Goal: Task Accomplishment & Management: Use online tool/utility

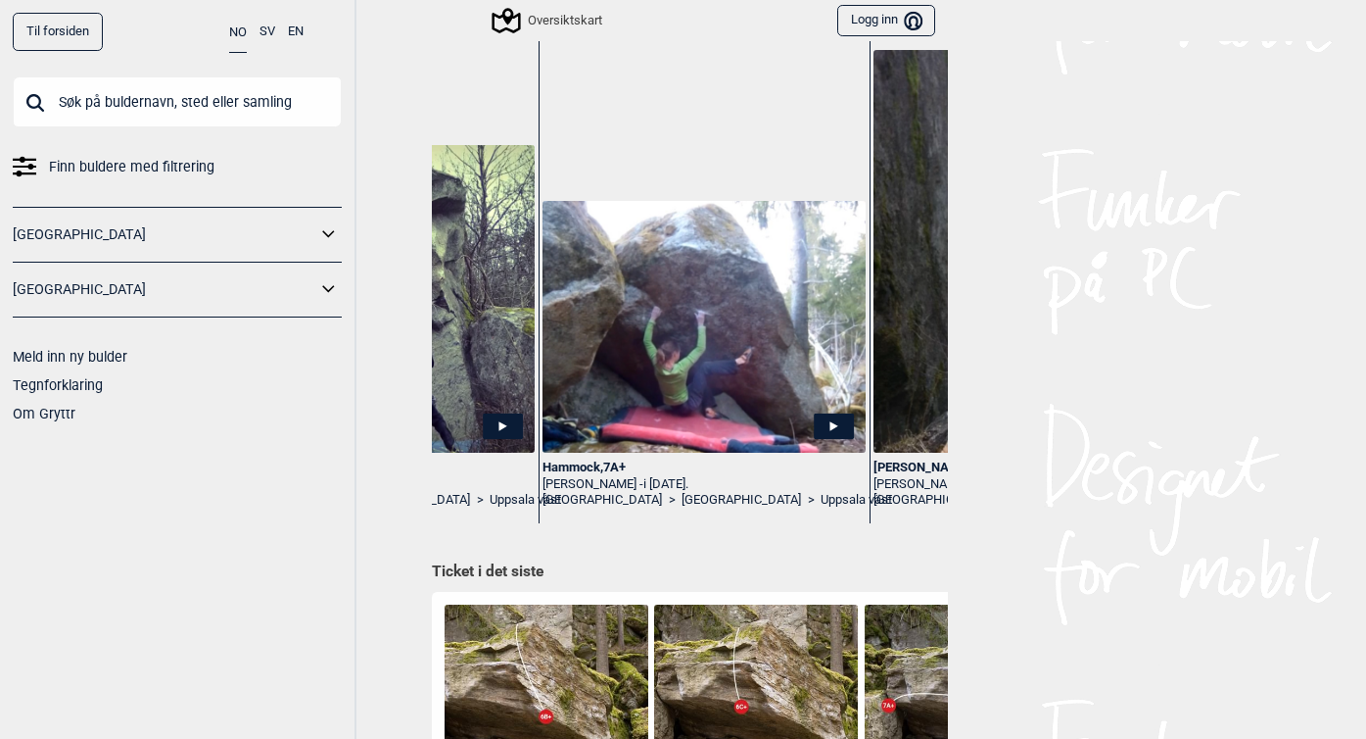
scroll to position [0, 3205]
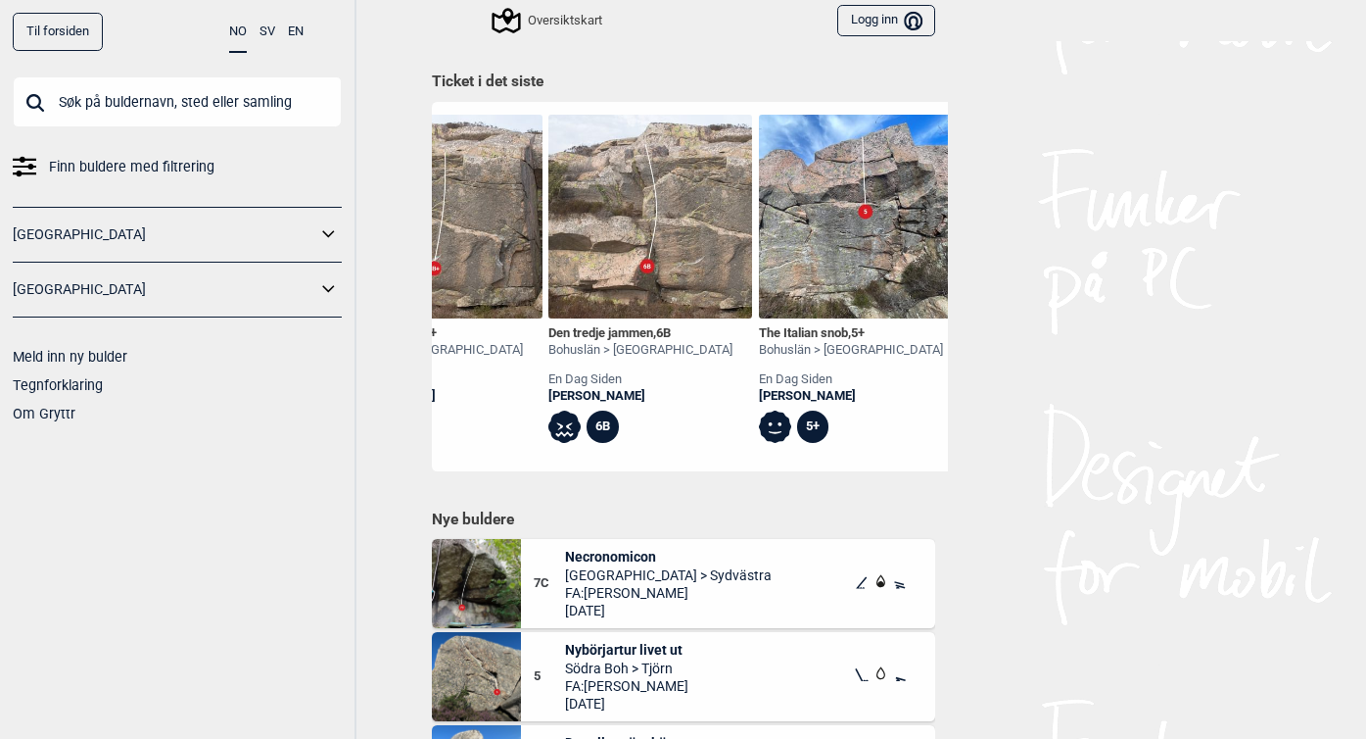
scroll to position [0, 3886]
click at [570, 332] on div "Den tredje jammen , 6B" at bounding box center [643, 333] width 184 height 17
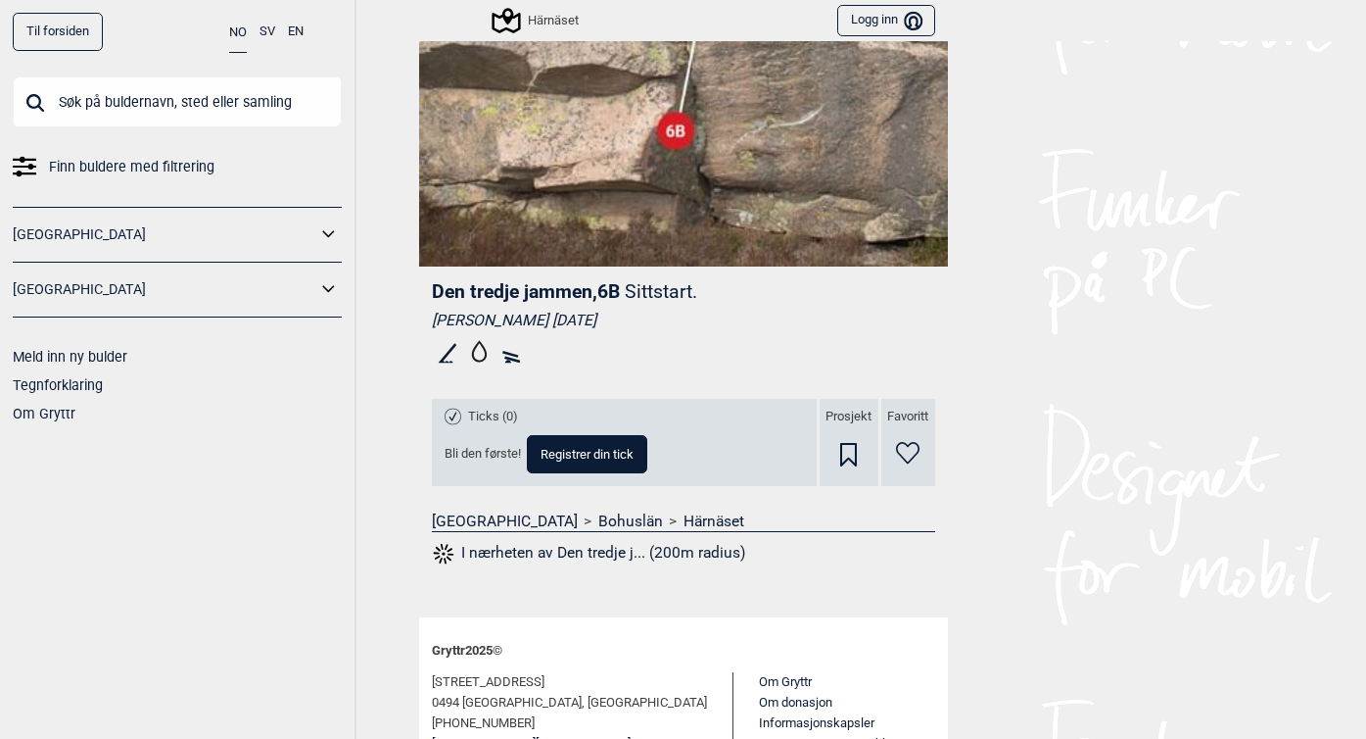
scroll to position [361, 0]
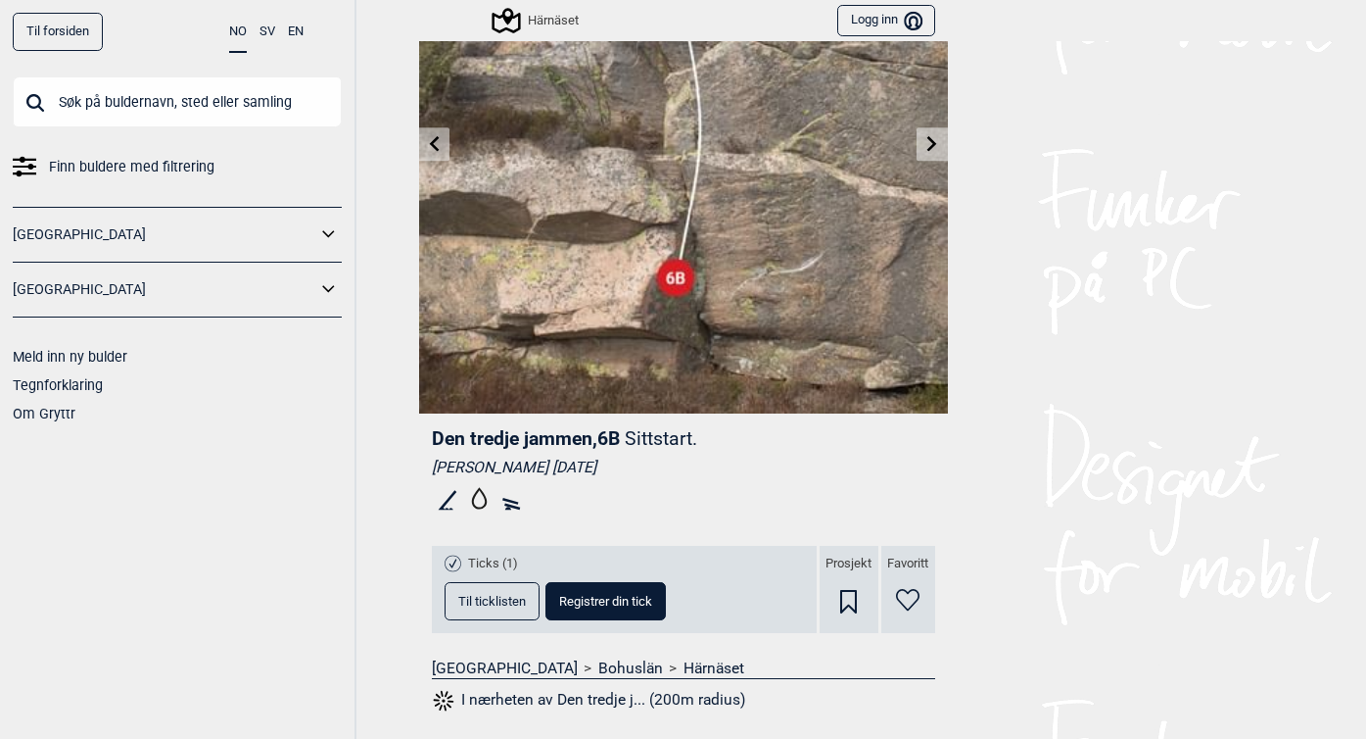
scroll to position [441, 0]
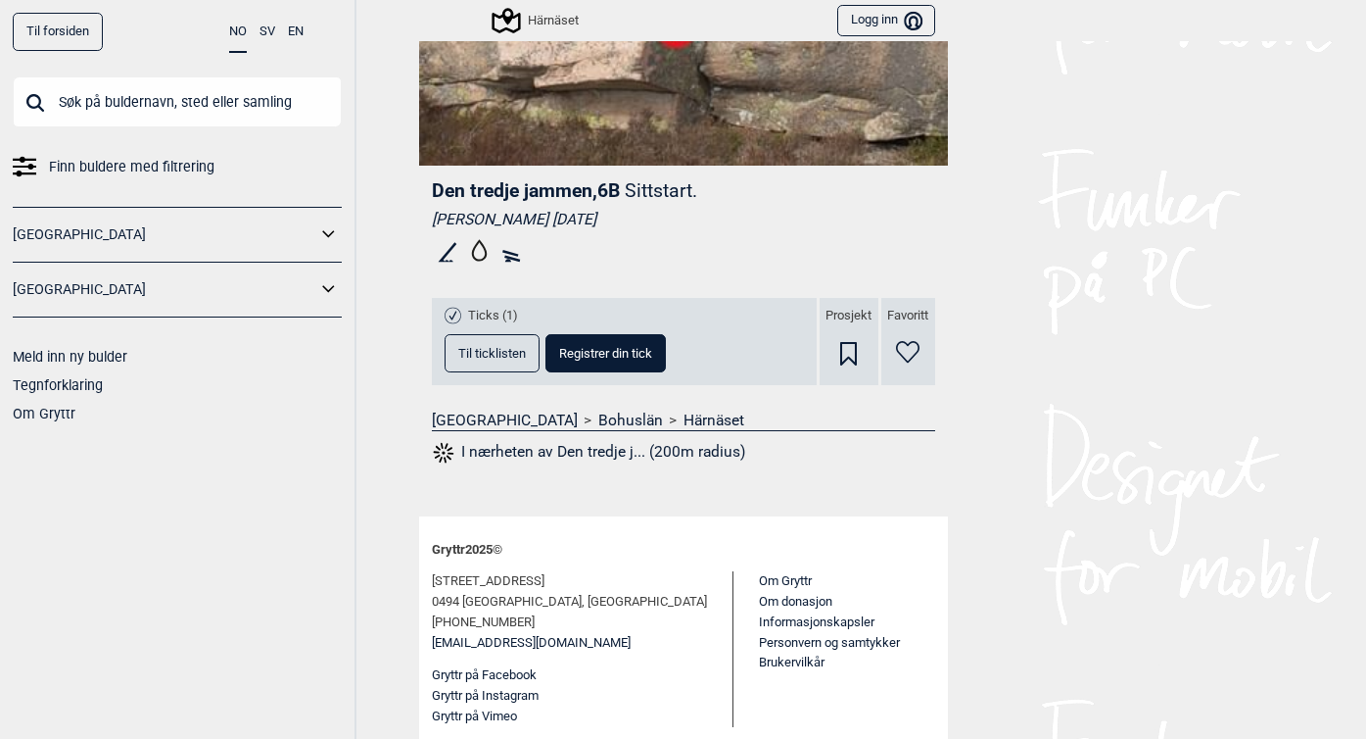
click at [477, 351] on span "Til ticklisten" at bounding box center [492, 353] width 68 height 13
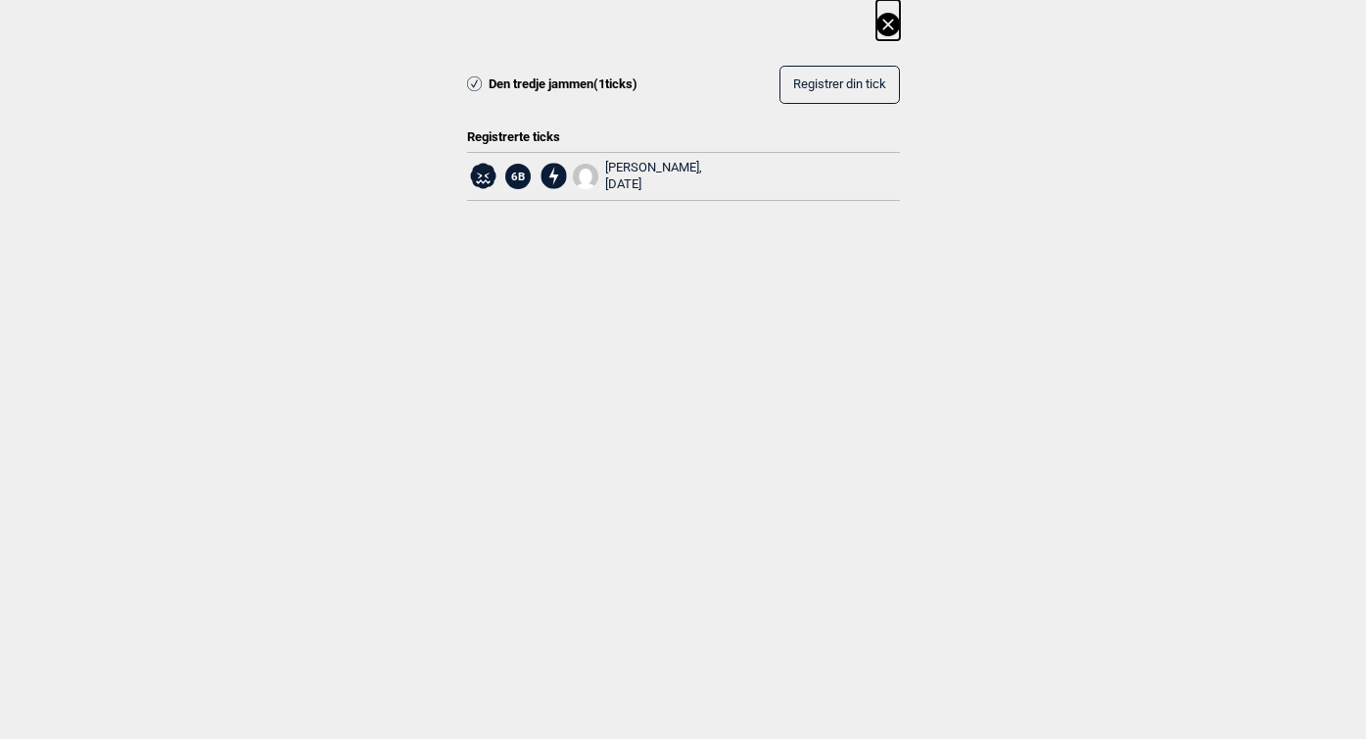
click at [887, 25] on icon at bounding box center [889, 25] width 24 height 24
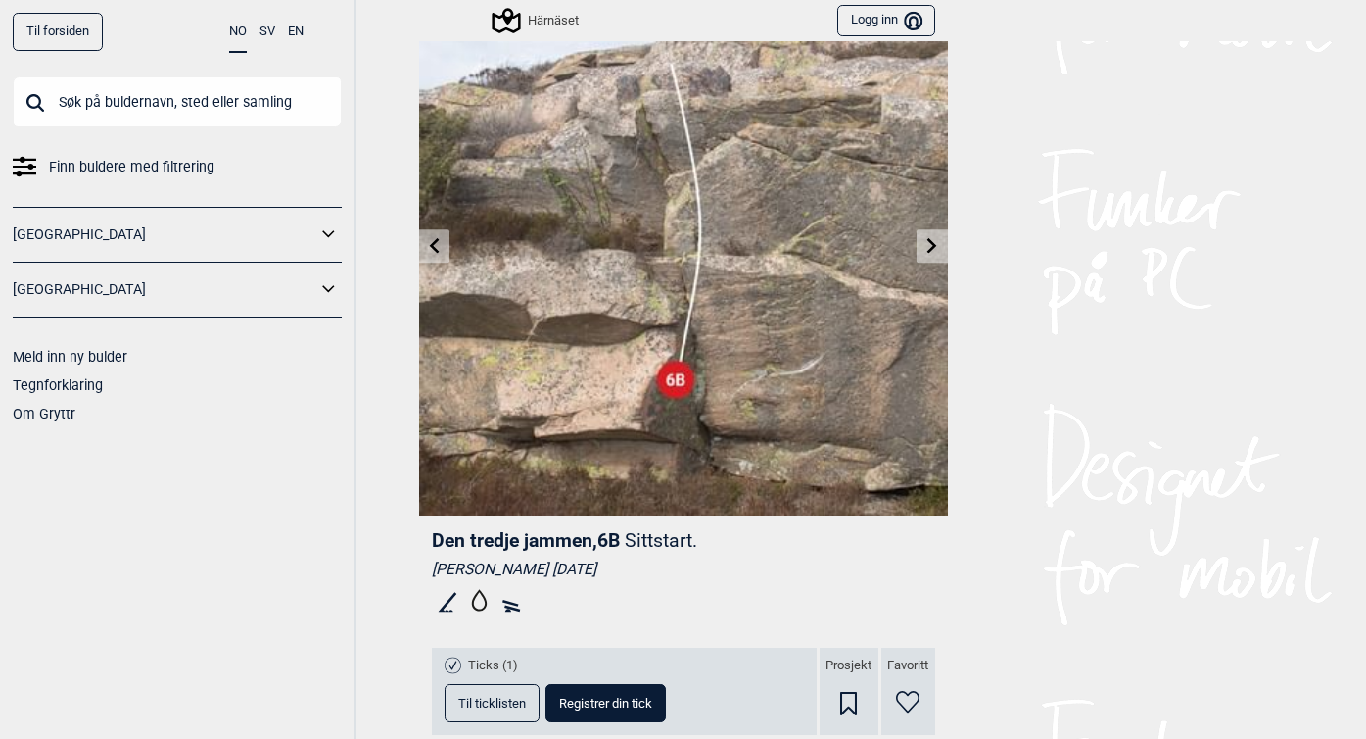
scroll to position [0, 0]
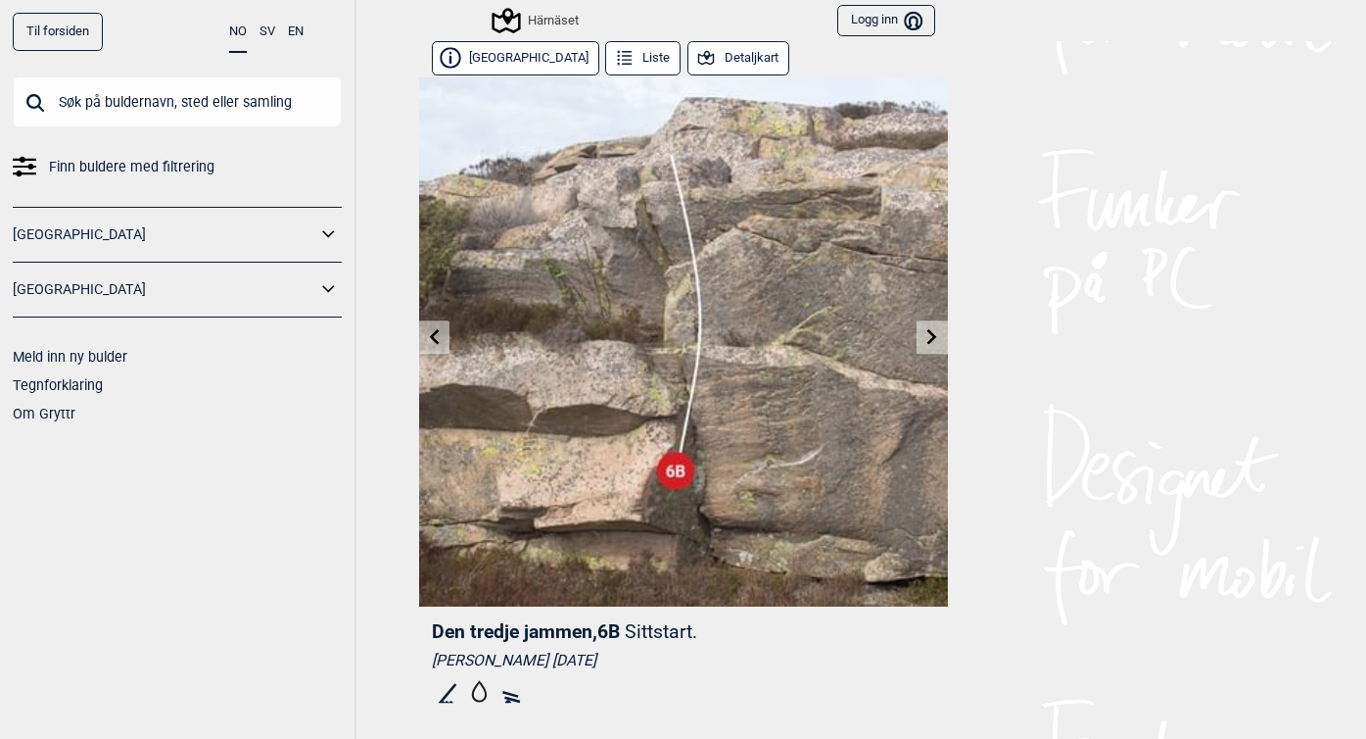
click at [929, 330] on icon at bounding box center [933, 336] width 10 height 16
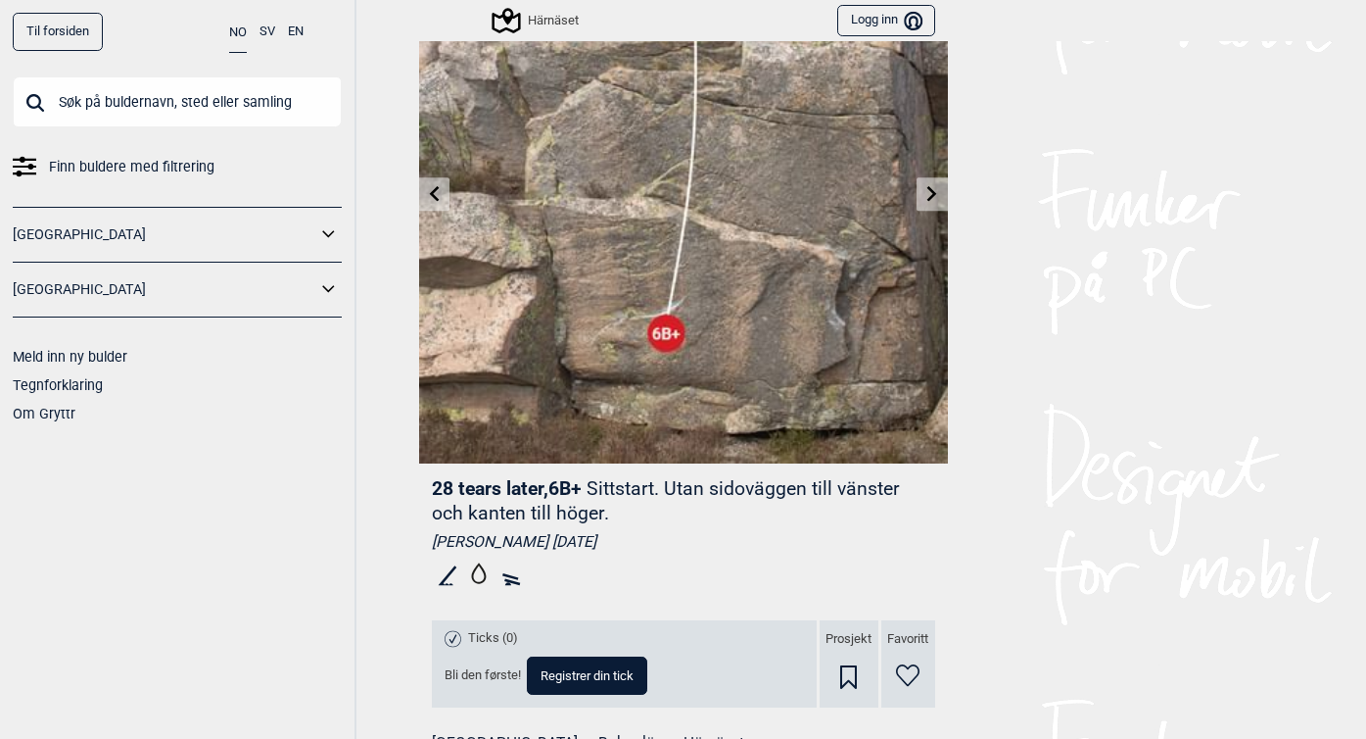
scroll to position [153, 0]
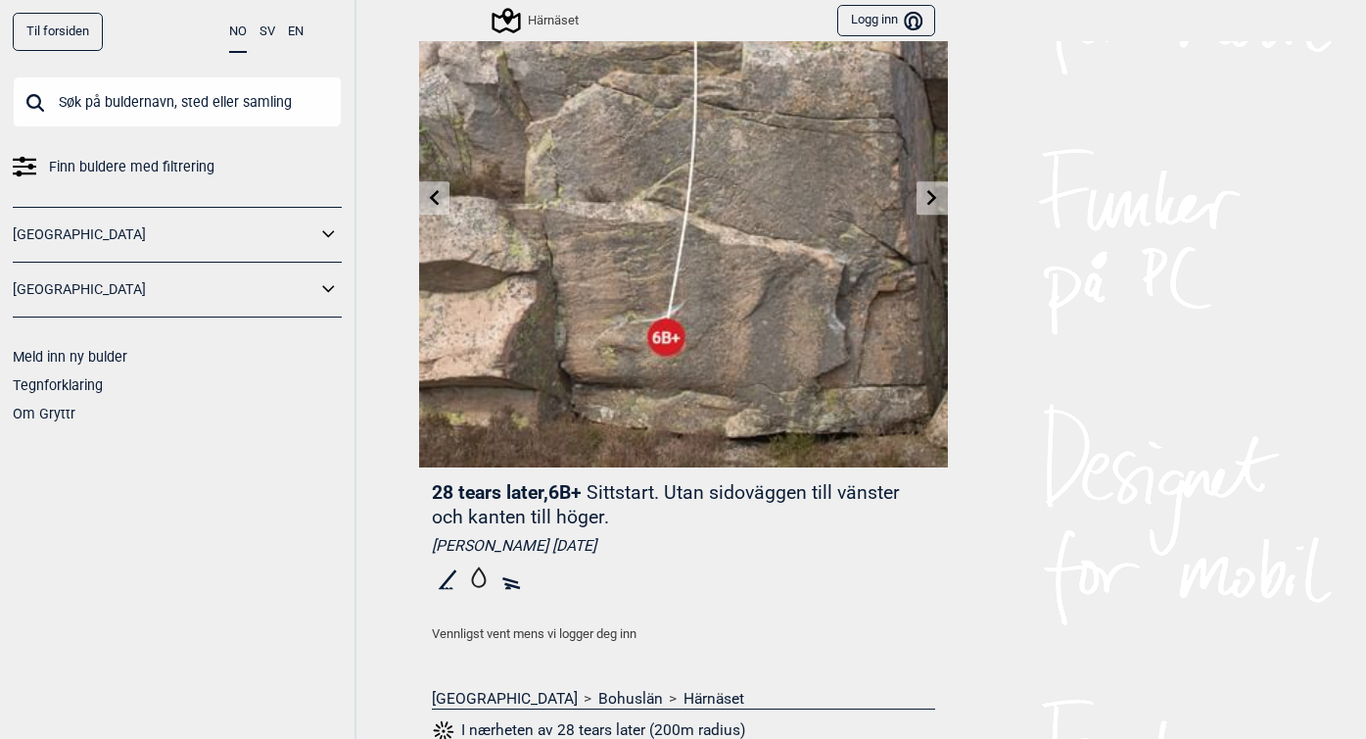
scroll to position [416, 0]
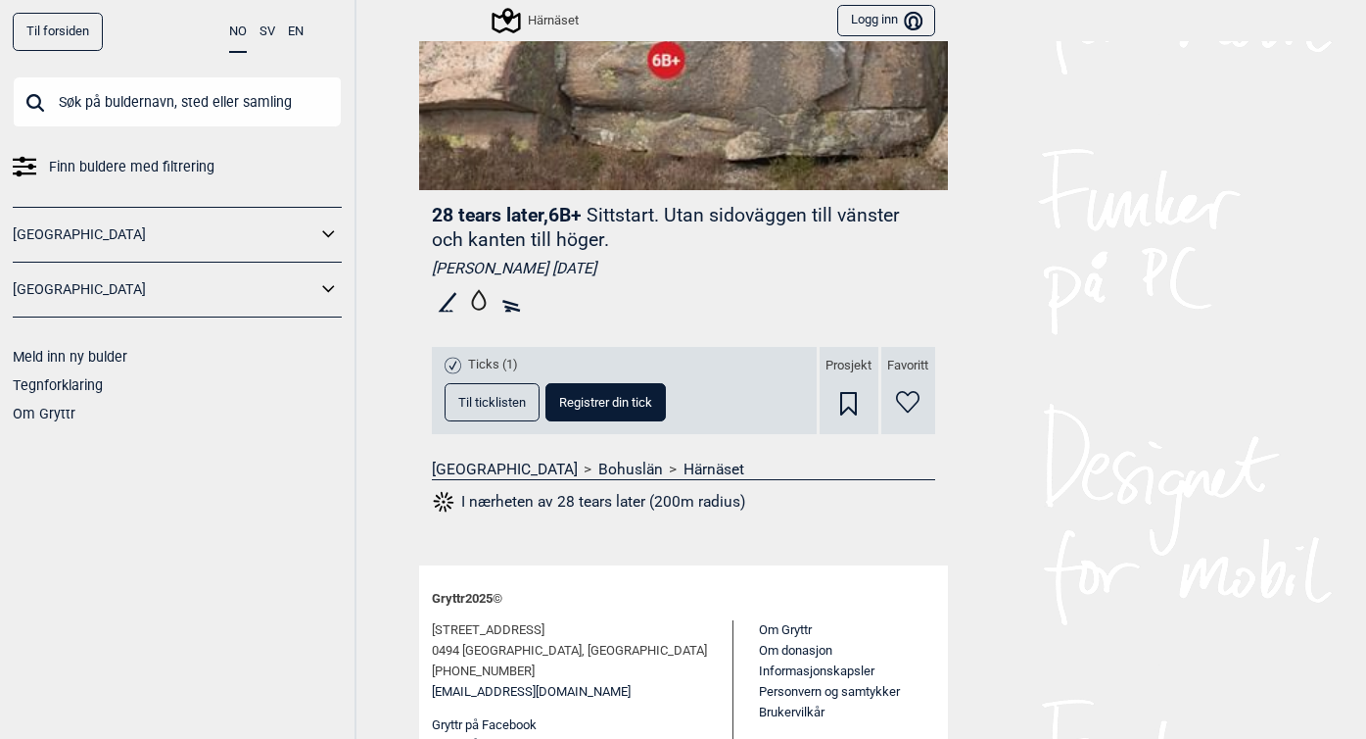
click at [510, 401] on span "Til ticklisten" at bounding box center [492, 402] width 68 height 13
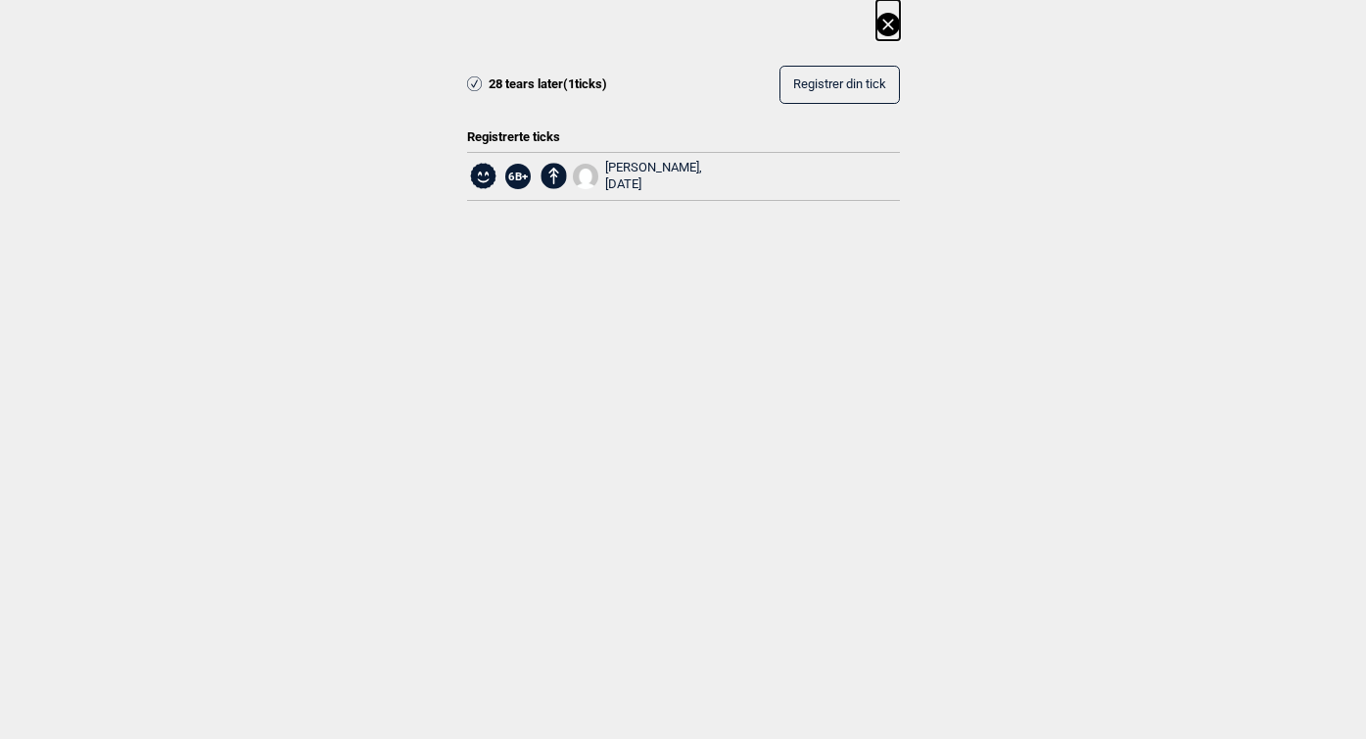
click at [893, 23] on icon at bounding box center [889, 25] width 24 height 24
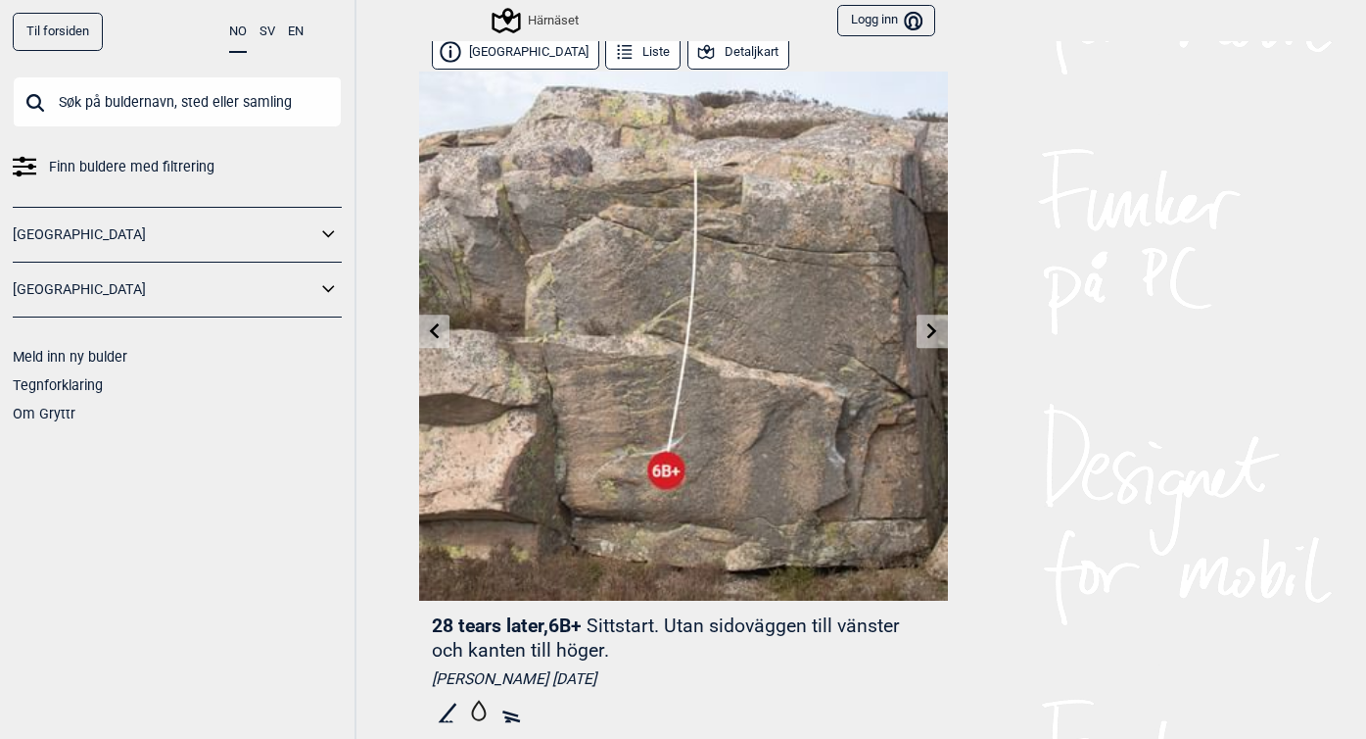
scroll to position [0, 0]
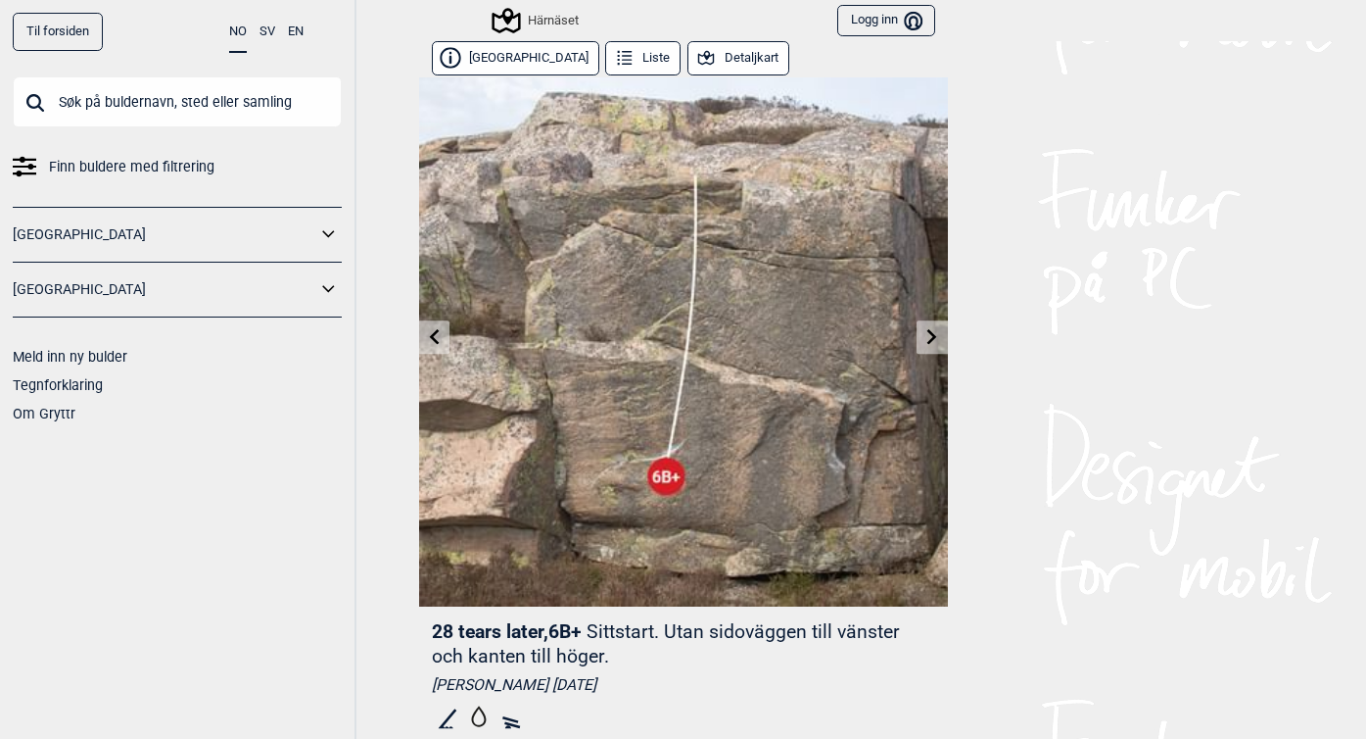
click at [68, 34] on link "Til forsiden" at bounding box center [58, 32] width 90 height 38
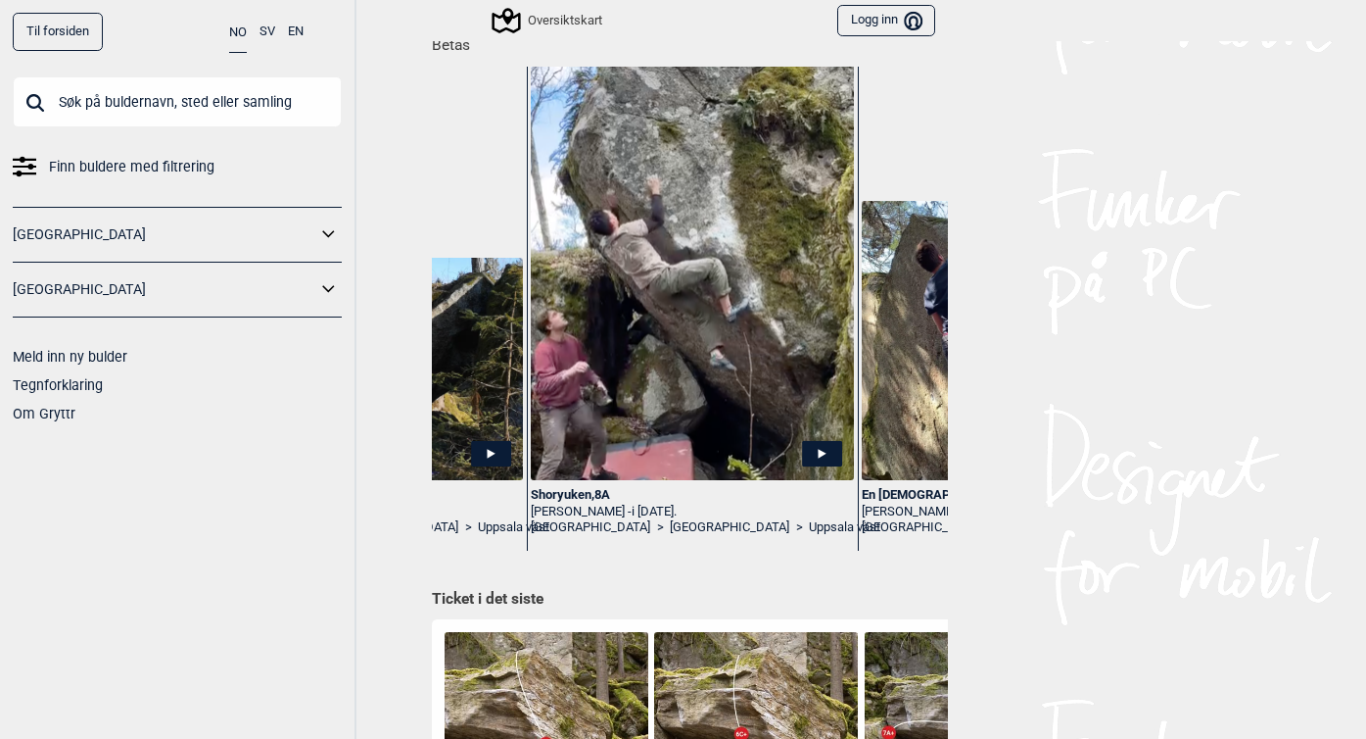
scroll to position [0, 914]
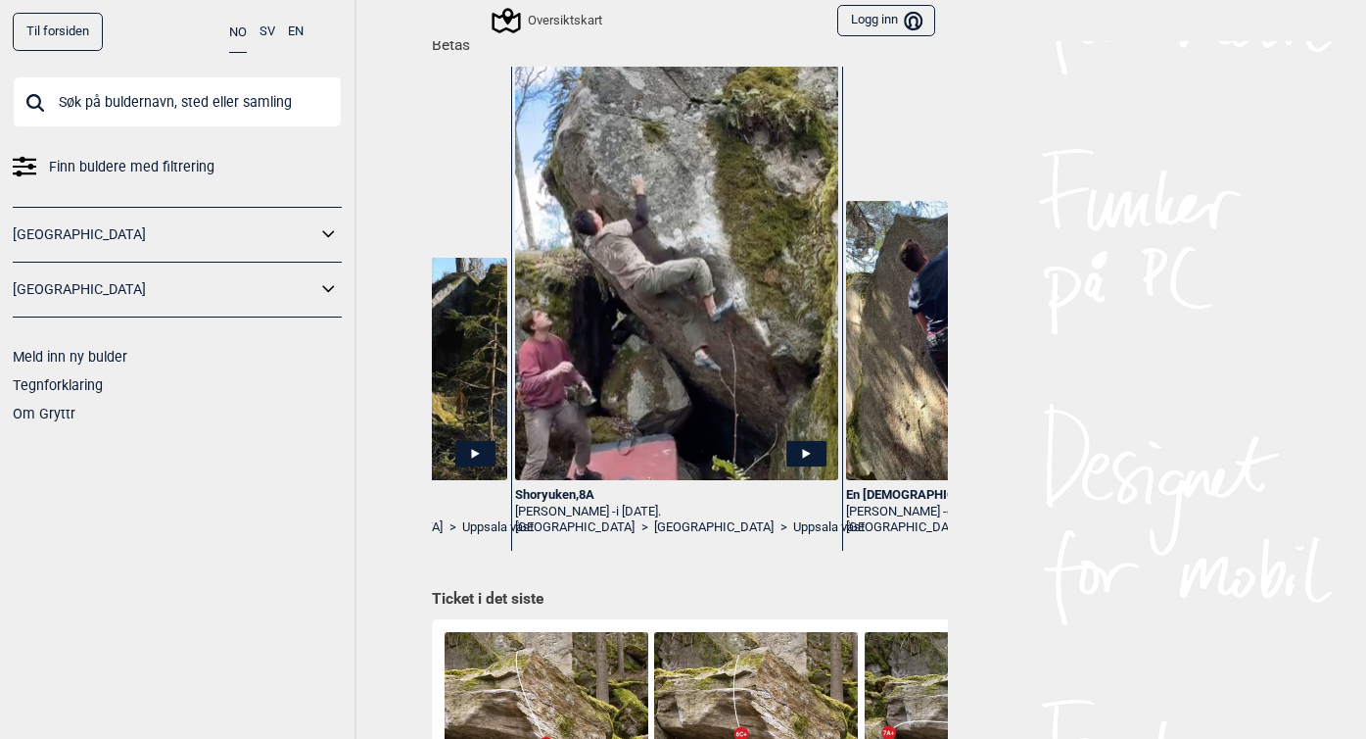
click at [564, 491] on div "Shoryuken , 8A" at bounding box center [676, 495] width 322 height 17
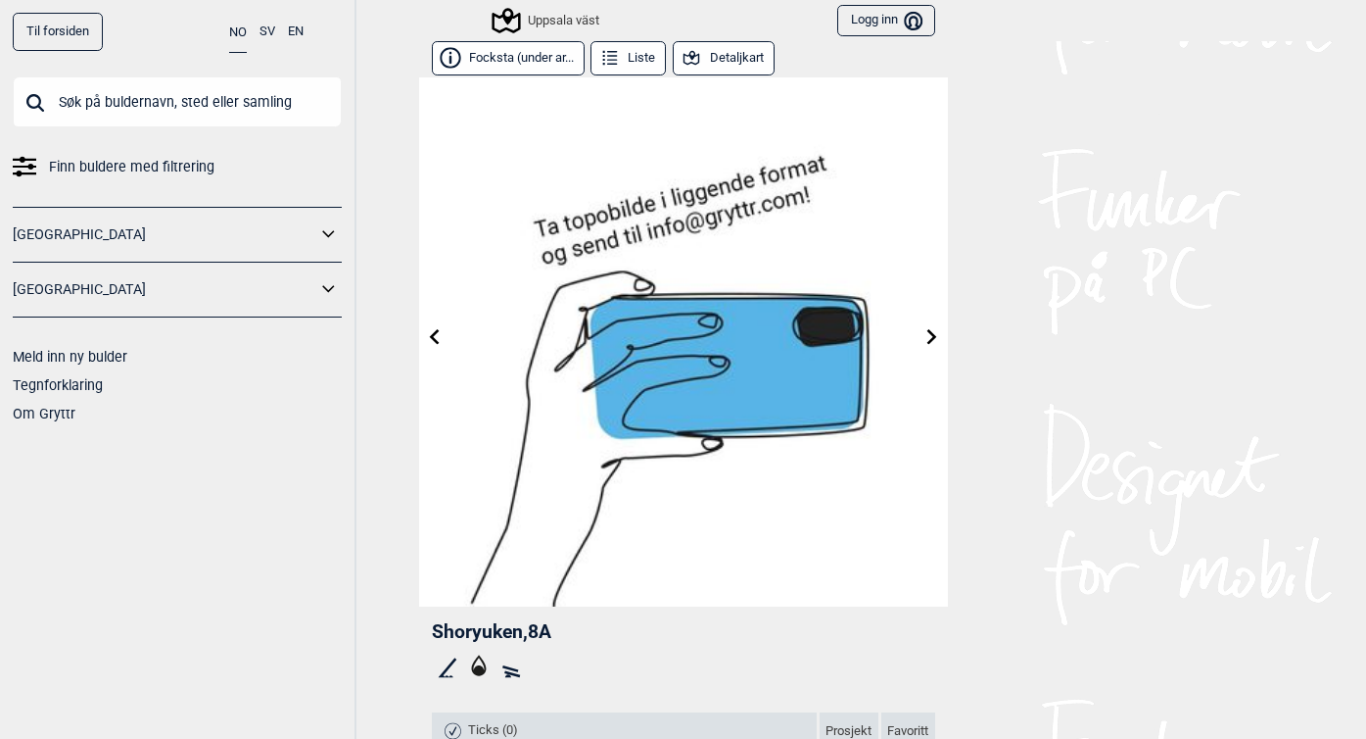
click at [523, 56] on button "Focksta (under ar..." at bounding box center [508, 58] width 153 height 34
